Goal: Task Accomplishment & Management: Manage account settings

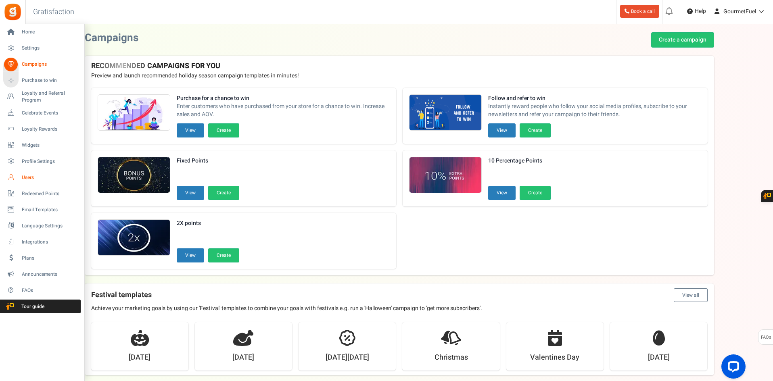
click at [26, 177] on span "Users" at bounding box center [50, 177] width 56 height 7
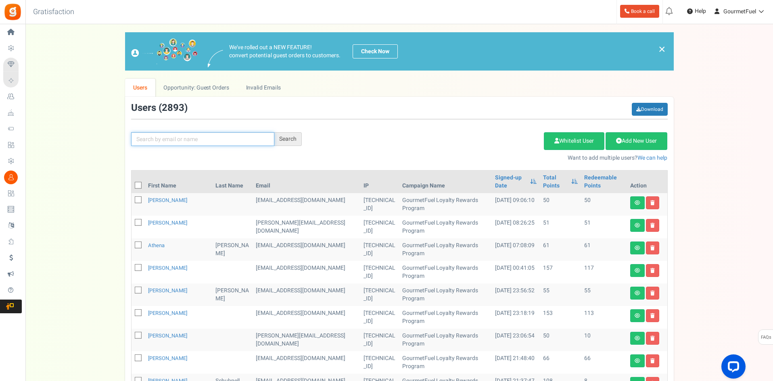
click at [166, 140] on input "text" at bounding box center [202, 139] width 143 height 14
type input "[PERSON_NAME]"
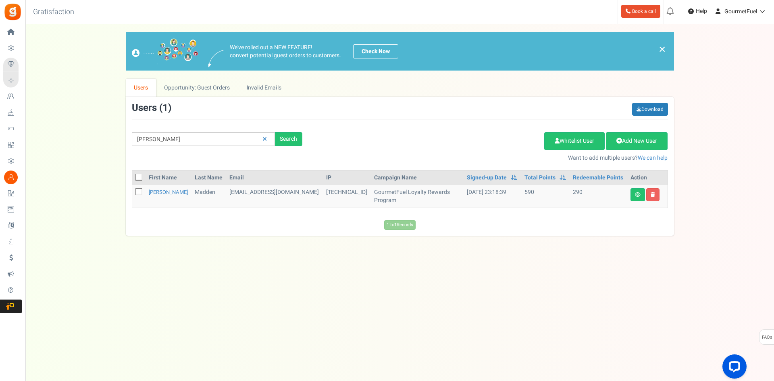
click at [136, 194] on span at bounding box center [139, 191] width 7 height 7
click at [133, 194] on input "checkbox" at bounding box center [129, 192] width 5 height 5
checkbox input "true"
click at [152, 192] on link "[PERSON_NAME]" at bounding box center [168, 192] width 39 height 8
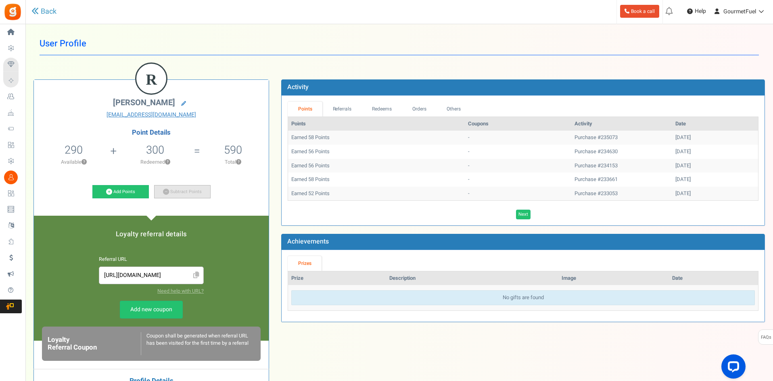
click at [173, 190] on link "Subtract Points" at bounding box center [182, 192] width 56 height 14
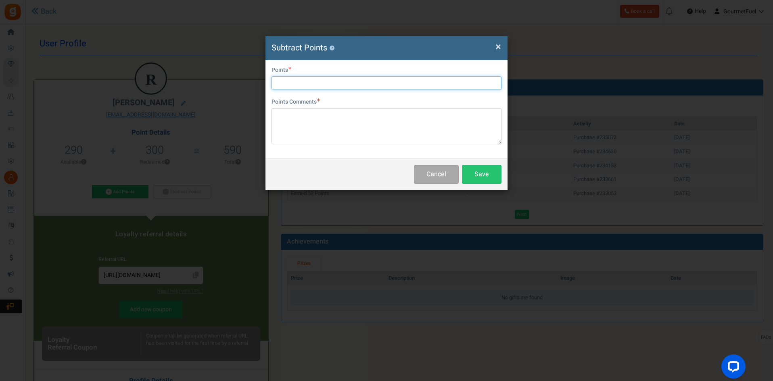
click at [293, 81] on input "text" at bounding box center [386, 83] width 230 height 14
type input "290"
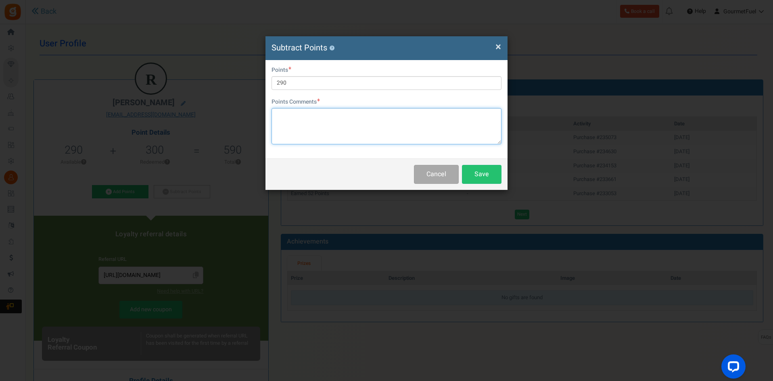
click at [302, 117] on textarea at bounding box center [386, 126] width 230 height 36
paste textarea "GRPAYqPxO9wUG"
type textarea "GRPAYqPxO9wUG"
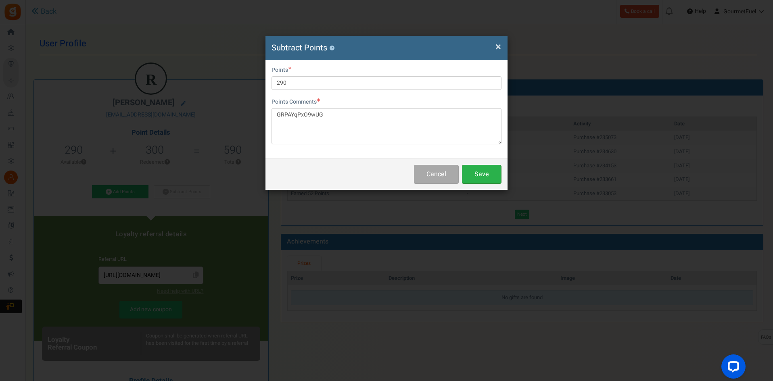
click at [490, 173] on button "Save" at bounding box center [482, 174] width 40 height 19
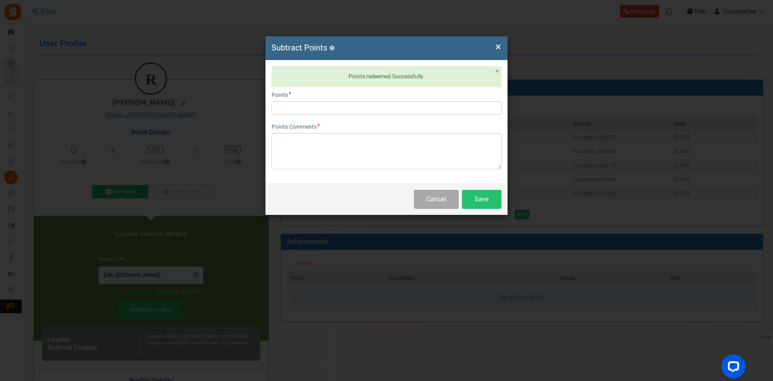
click at [497, 42] on span "×" at bounding box center [498, 46] width 6 height 15
